Goal: Navigation & Orientation: Find specific page/section

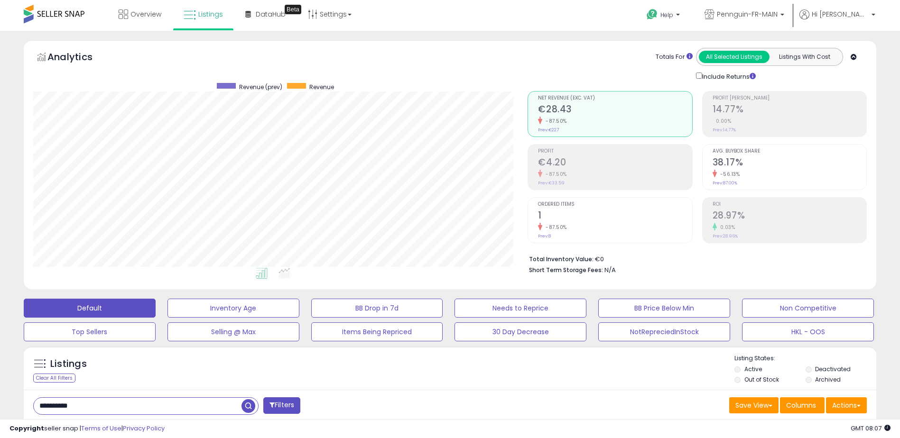
scroll to position [195, 495]
drag, startPoint x: 136, startPoint y: 2, endPoint x: 112, endPoint y: 13, distance: 26.3
click at [112, 13] on link "Overview" at bounding box center [139, 14] width 57 height 28
click at [130, 16] on link "Overview" at bounding box center [139, 14] width 57 height 28
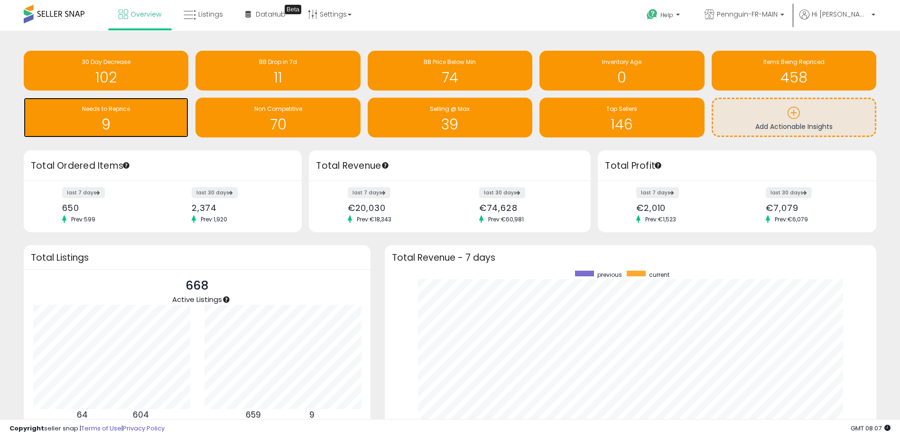
click at [142, 120] on h1 "9" at bounding box center [105, 125] width 155 height 16
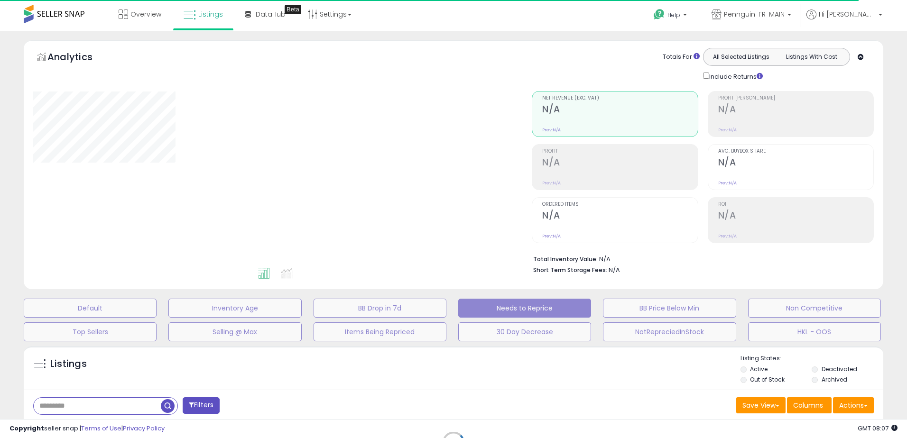
select select "**"
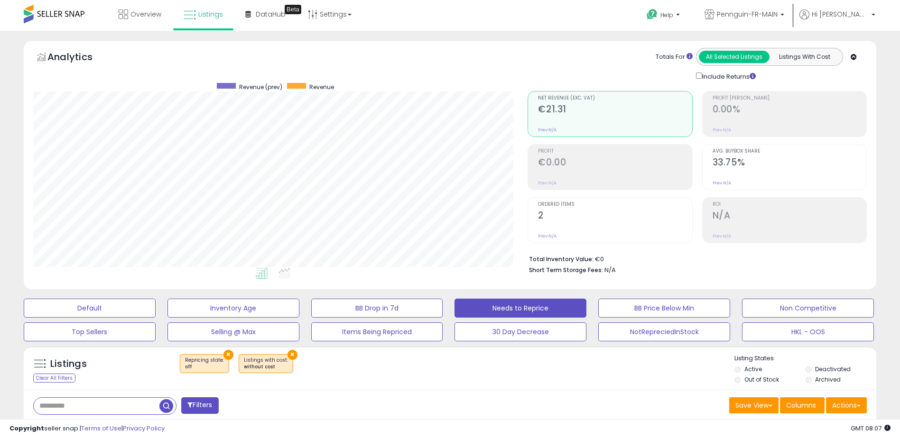
scroll to position [195, 495]
click at [157, 15] on span "Overview" at bounding box center [145, 13] width 31 height 9
